Goal: Information Seeking & Learning: Learn about a topic

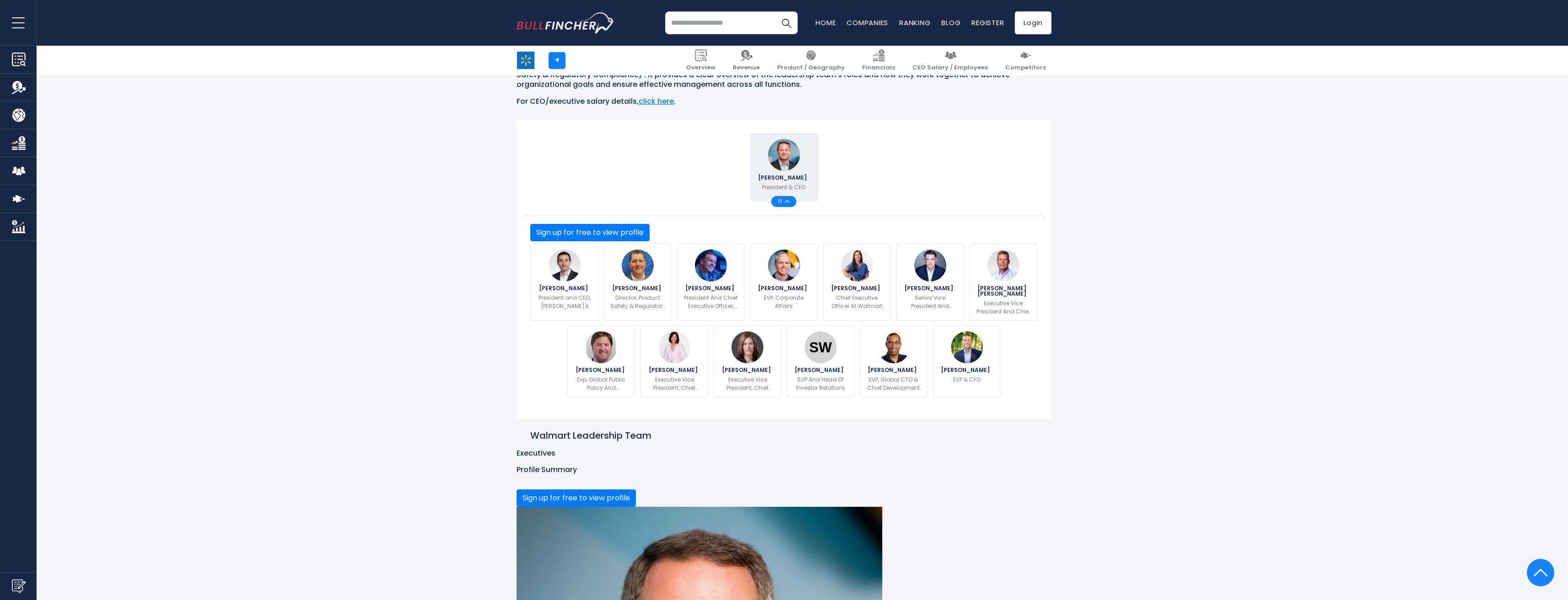
scroll to position [137, 0]
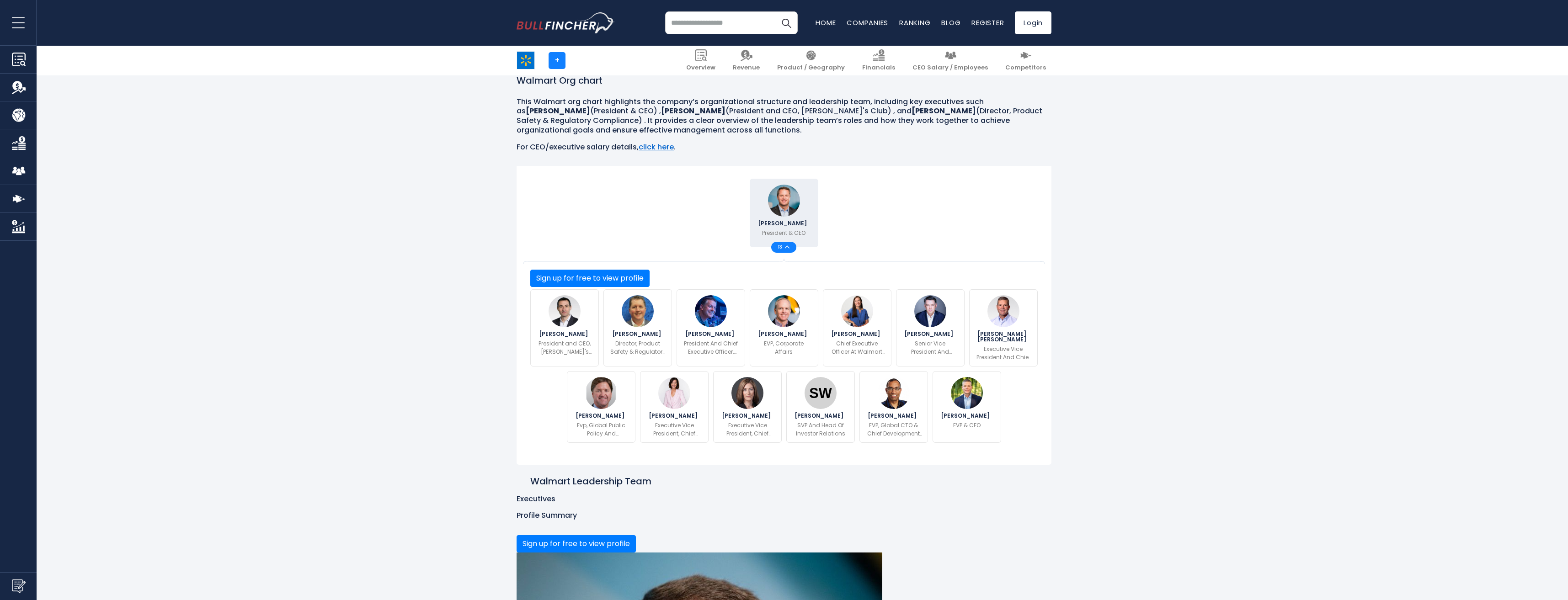
click at [657, 147] on link "click here" at bounding box center [656, 147] width 35 height 10
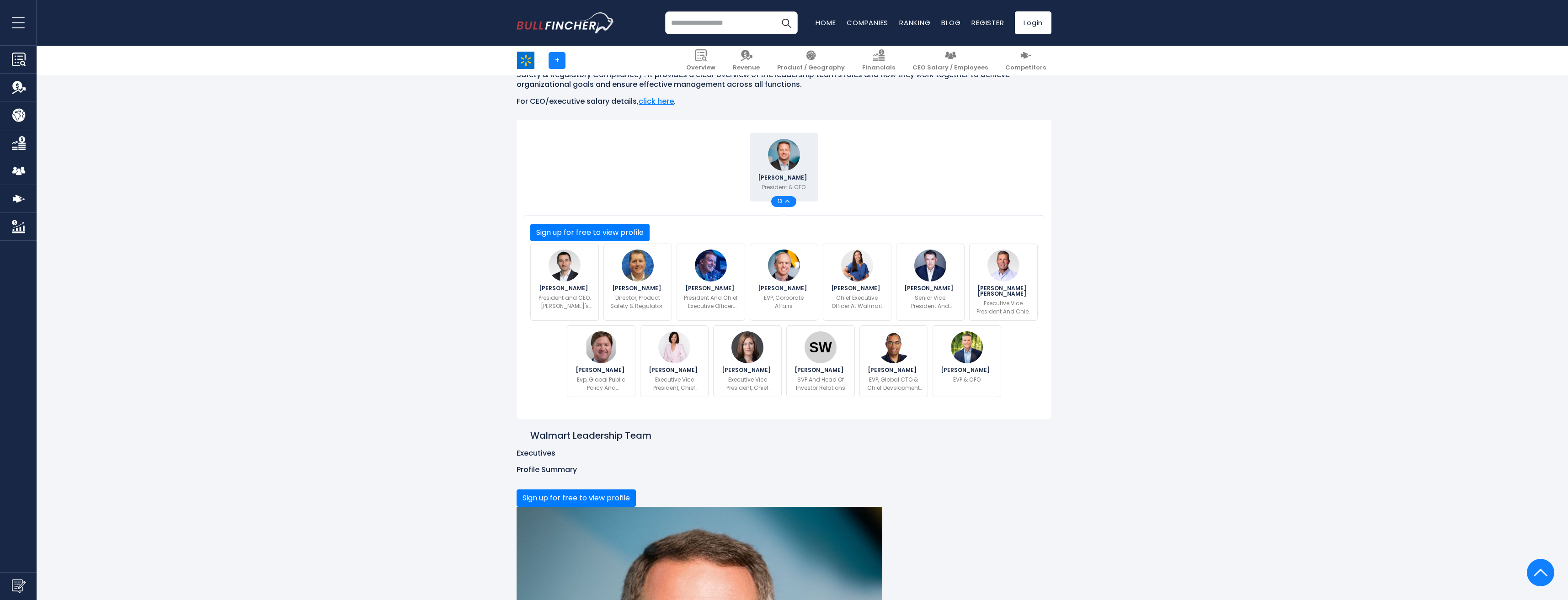
scroll to position [0, 0]
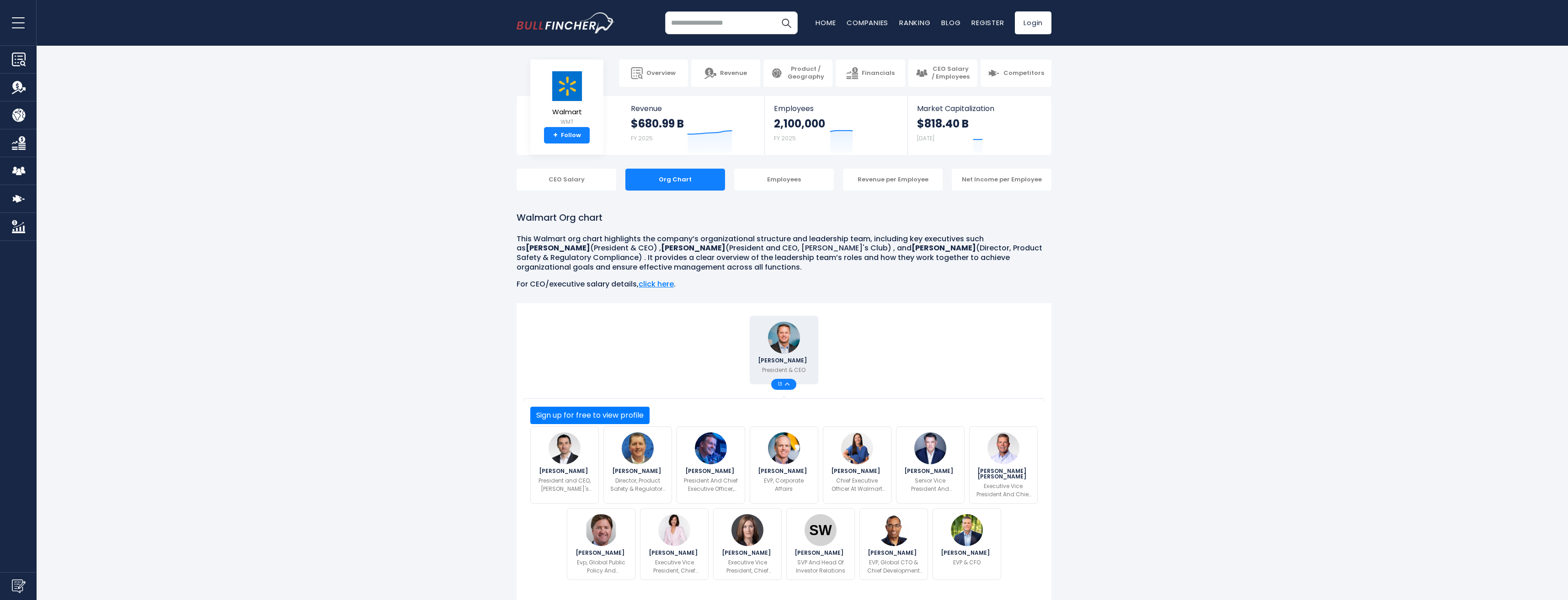
scroll to position [137, 0]
